Goal: Transaction & Acquisition: Purchase product/service

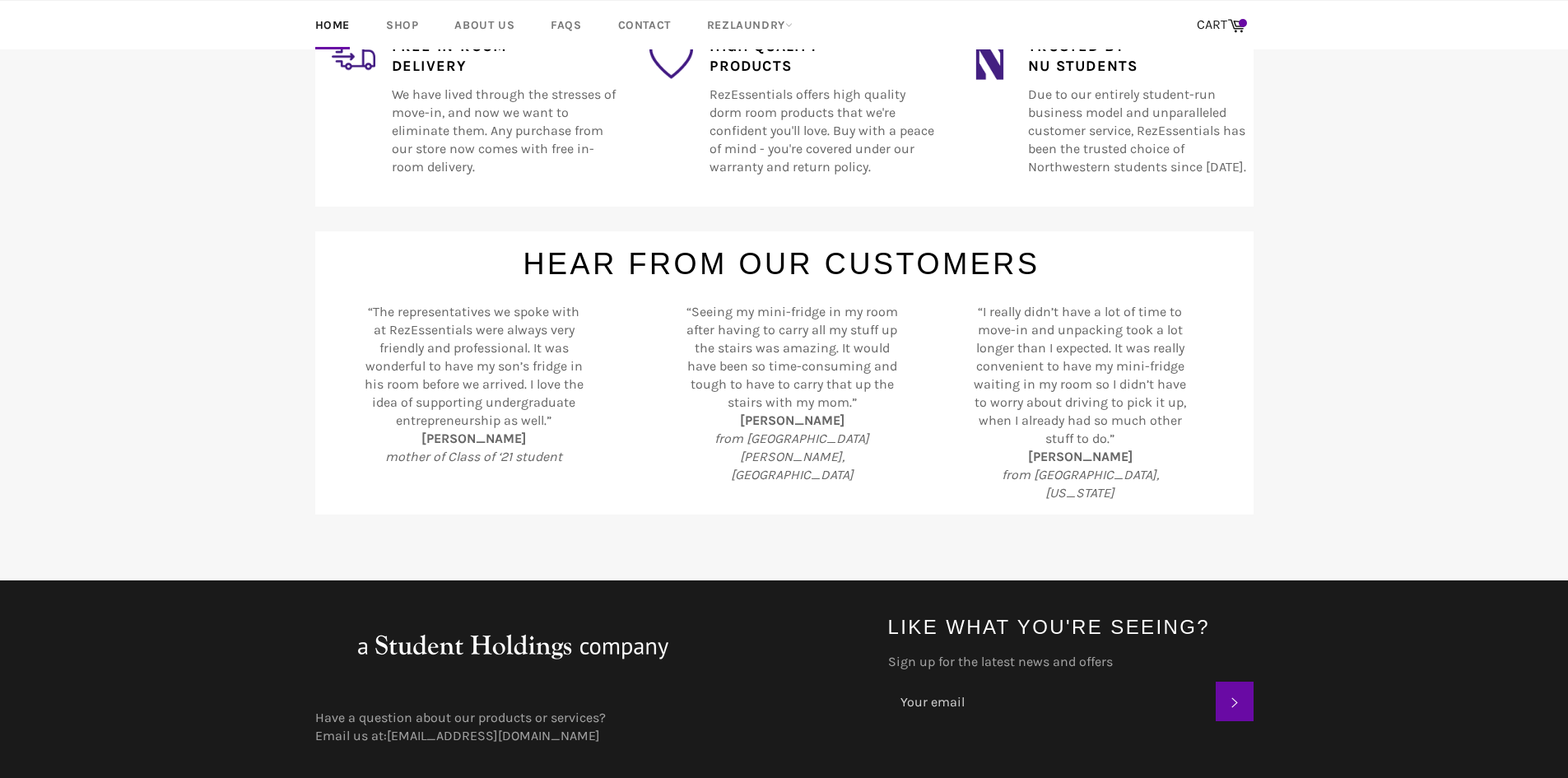
scroll to position [646, 0]
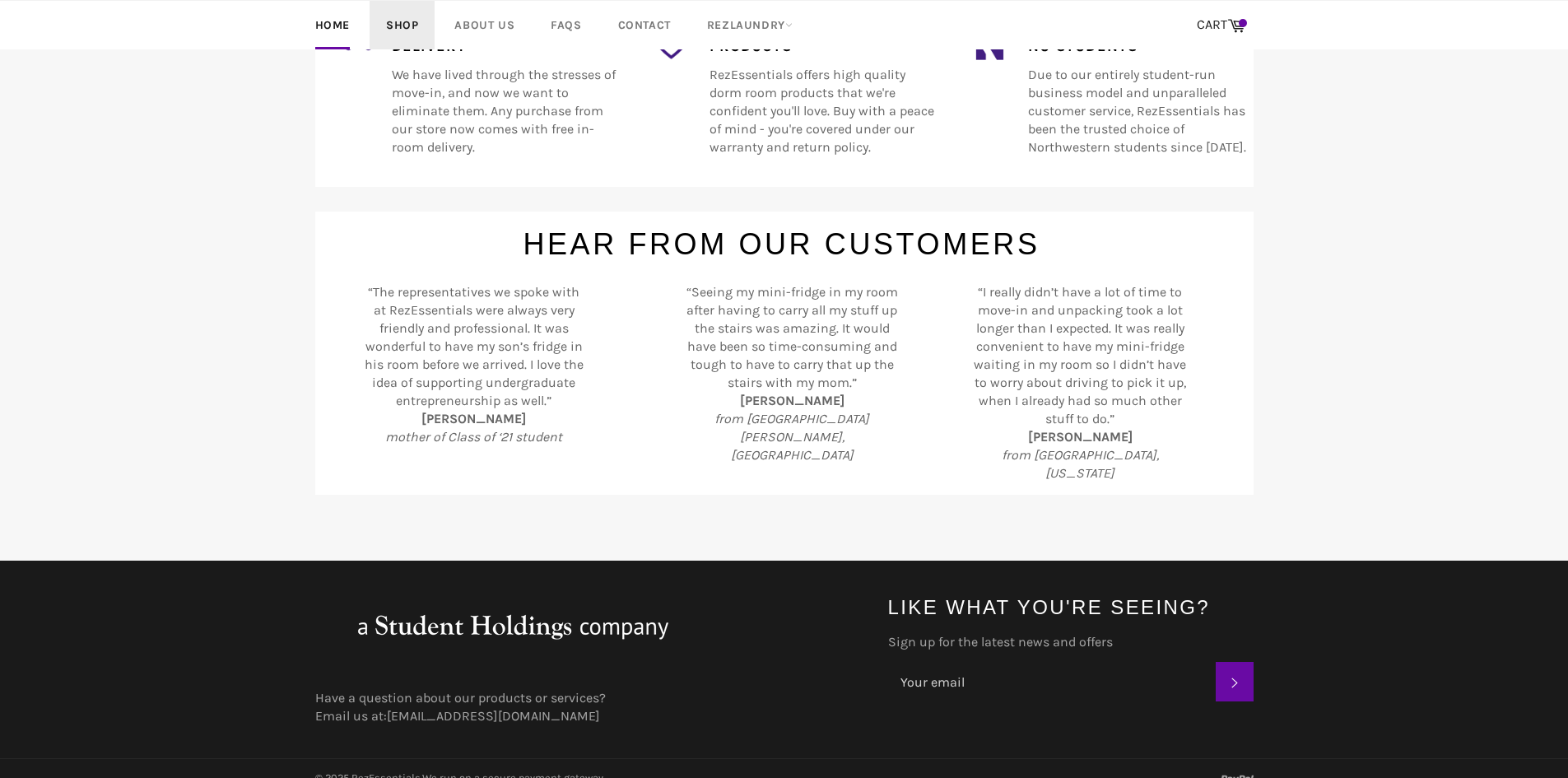
click at [401, 13] on link "Shop" at bounding box center [402, 25] width 65 height 49
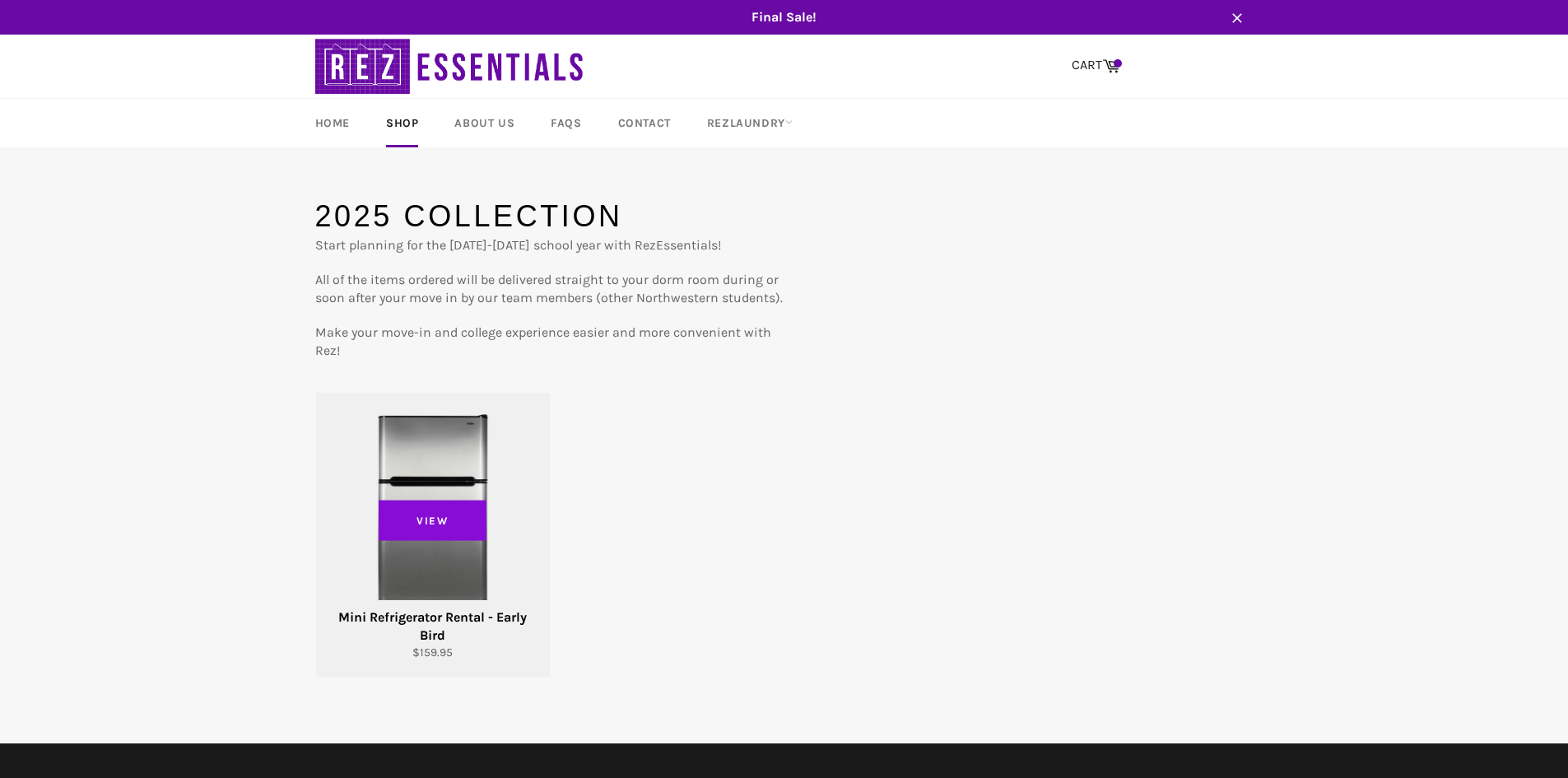
click at [434, 536] on span "View" at bounding box center [433, 521] width 108 height 41
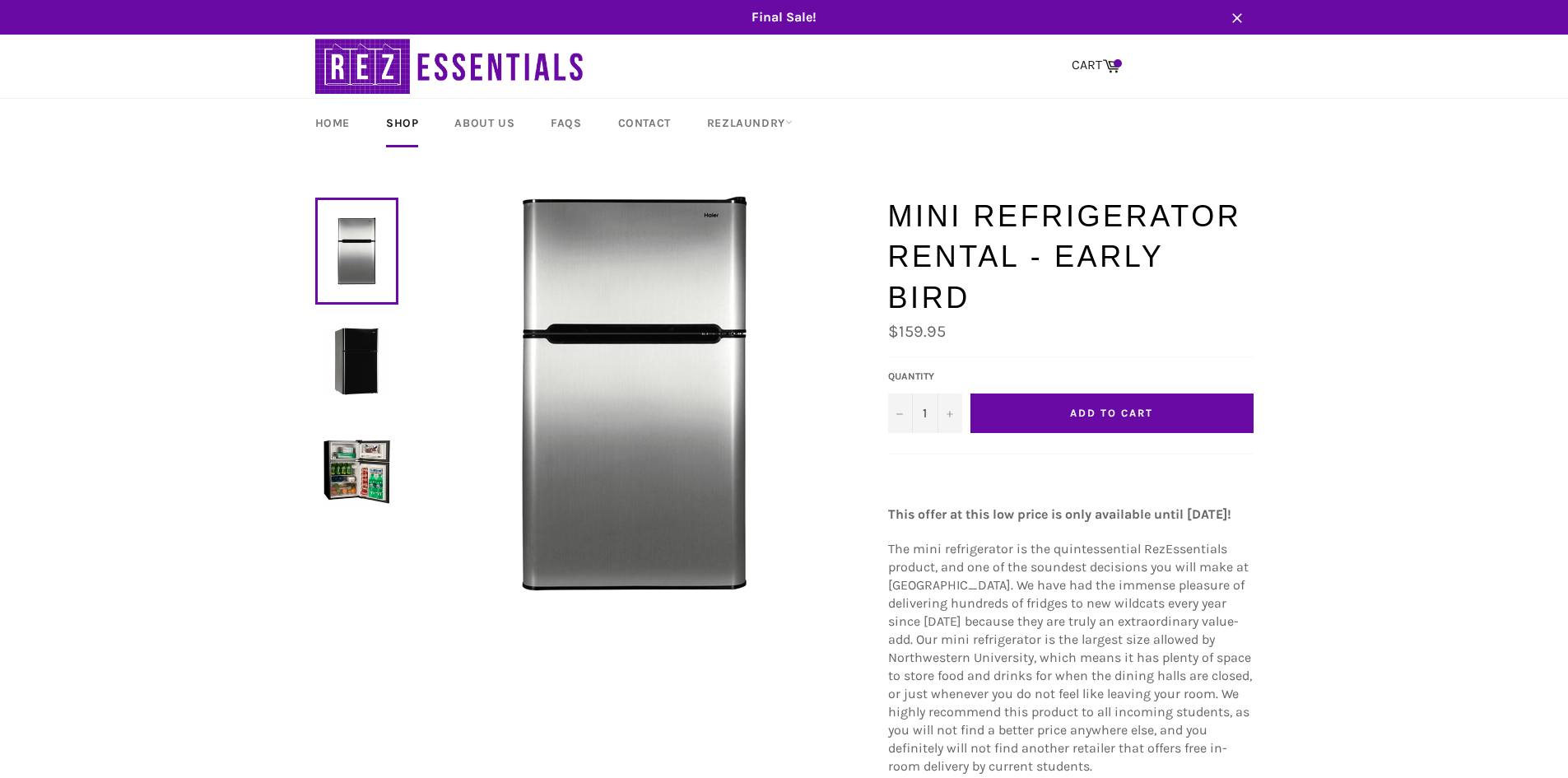
drag, startPoint x: 1094, startPoint y: 396, endPoint x: 1171, endPoint y: 61, distance: 343.7
click at [1171, 61] on div "Final Sale! Close Site navigation Search CART Cart Menu" at bounding box center [784, 652] width 1568 height 1305
click at [1112, 53] on link "CART Cart" at bounding box center [1096, 66] width 65 height 35
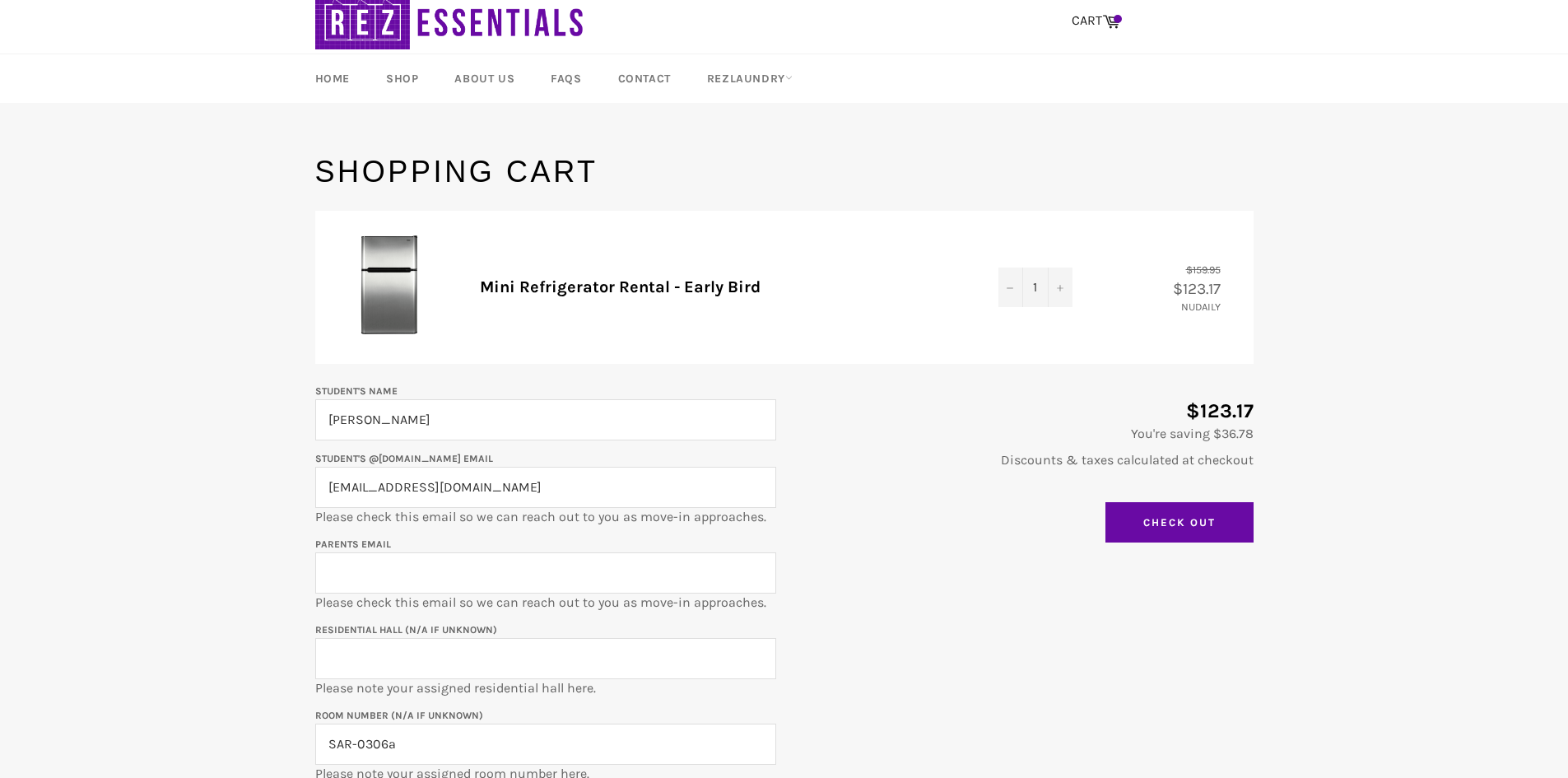
scroll to position [165, 0]
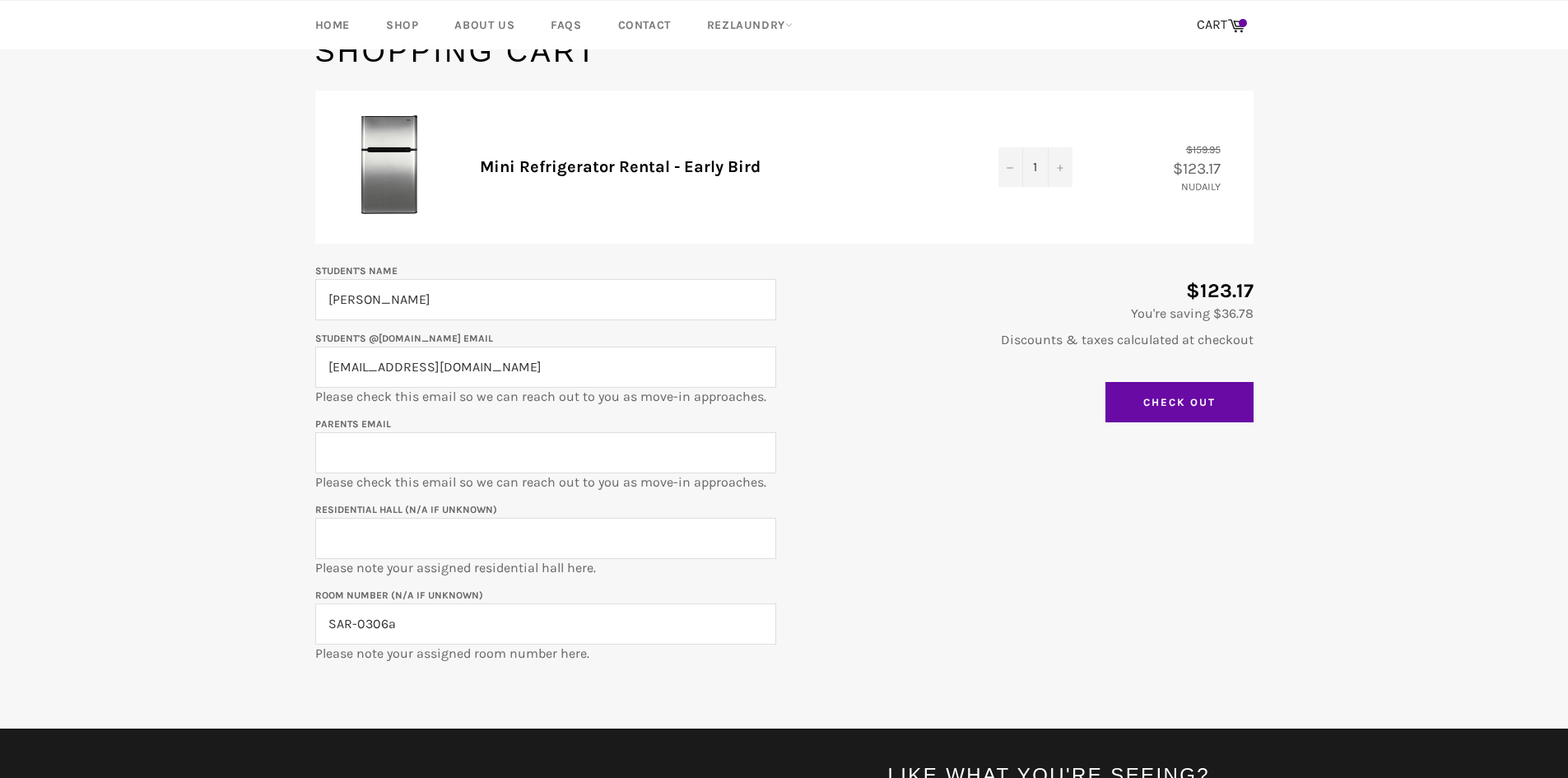
click at [474, 375] on input "jefflouie@hotmail.com" at bounding box center [545, 367] width 460 height 41
click at [439, 451] on input "Parents email" at bounding box center [545, 452] width 460 height 41
paste input "jefflouie@hotmail.com"
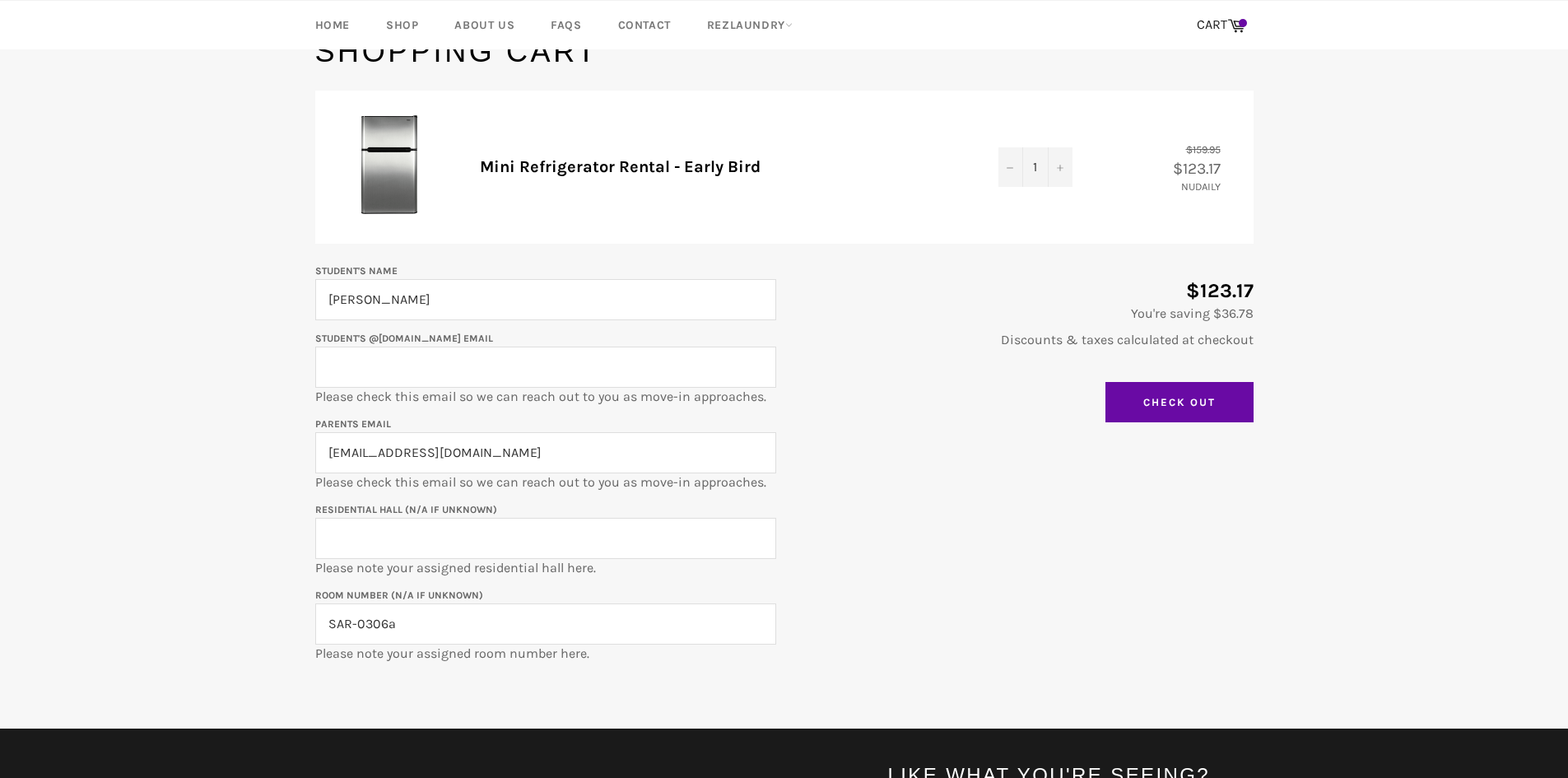
type input "jefflouie@hotmail.com"
click at [405, 373] on input "Student's @u.northwestern.edu email" at bounding box center [545, 367] width 460 height 41
type input "coleyagi2029@u.northwestern.edu"
click at [443, 521] on input "Residential Hall (N/A if unknown)" at bounding box center [545, 538] width 460 height 41
type input "Sargent Hall"
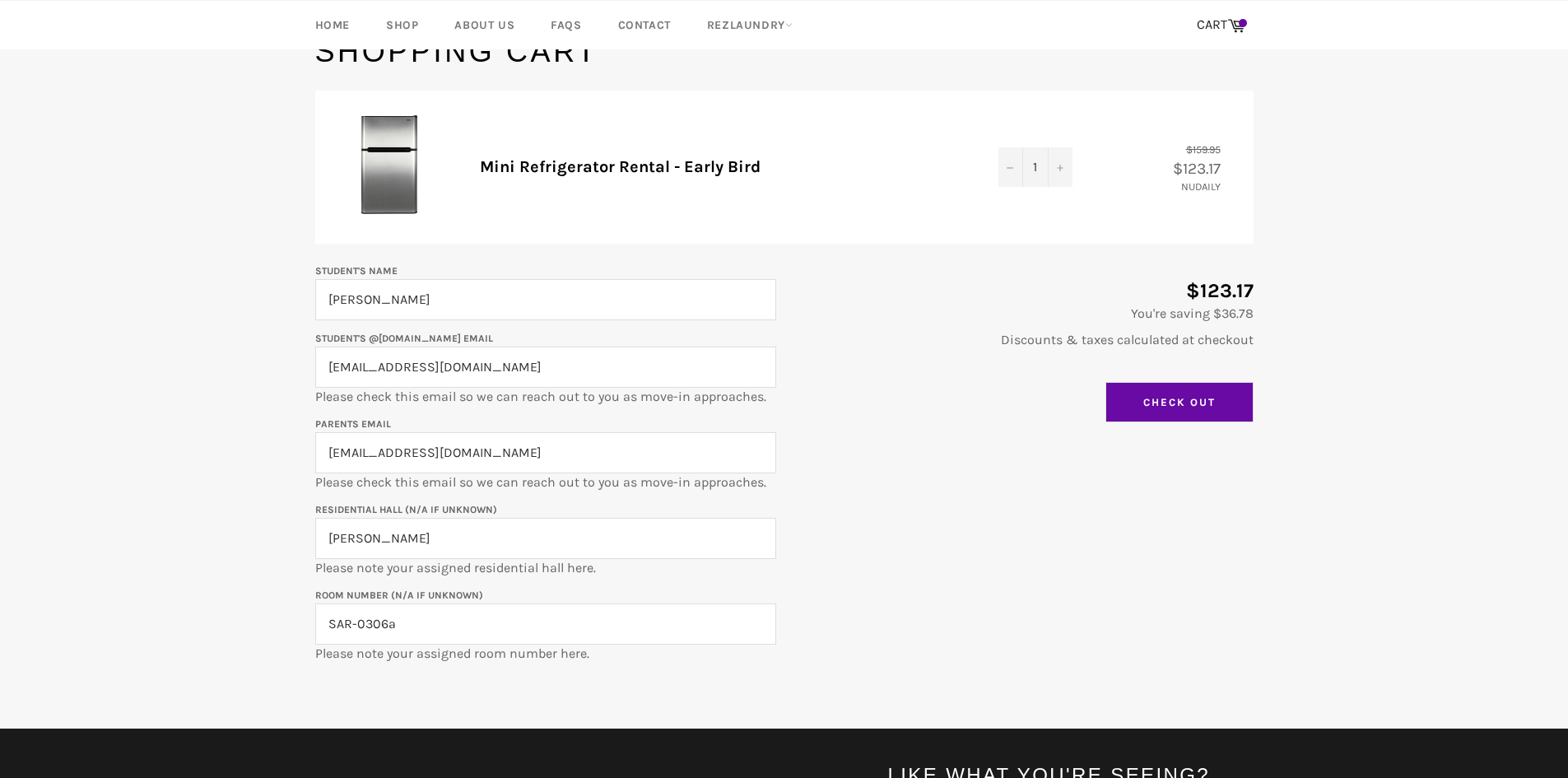
click at [1174, 395] on input "Check Out" at bounding box center [1179, 402] width 148 height 41
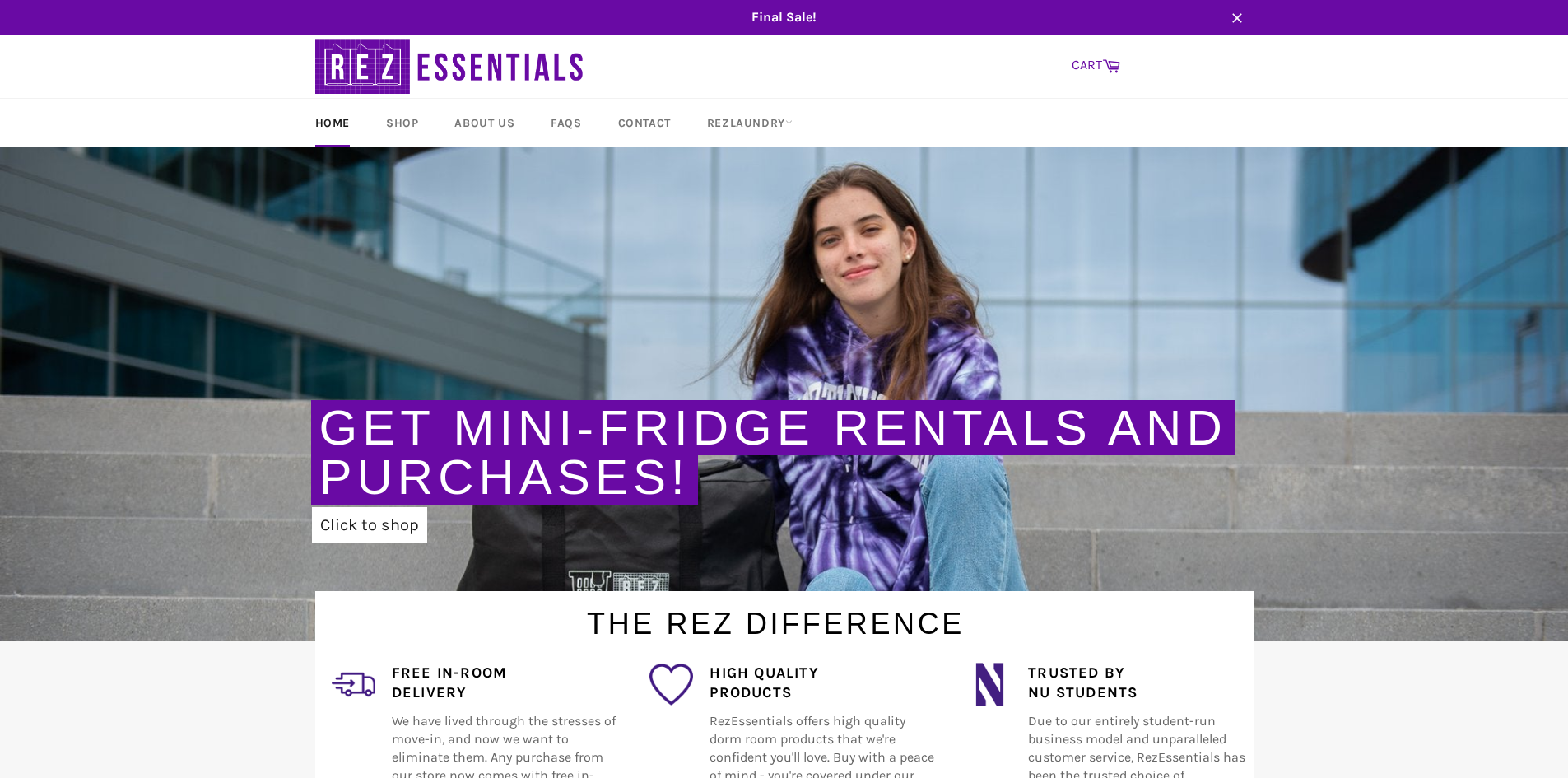
click at [1068, 68] on link "CART Cart" at bounding box center [1096, 66] width 65 height 35
